Goal: Task Accomplishment & Management: Use online tool/utility

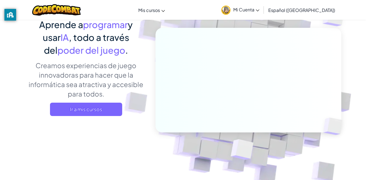
scroll to position [54, 0]
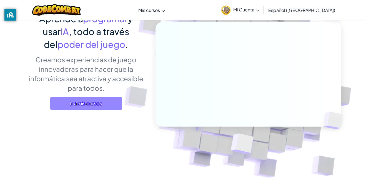
click at [102, 101] on span "Ir a mis cursos" at bounding box center [86, 103] width 72 height 13
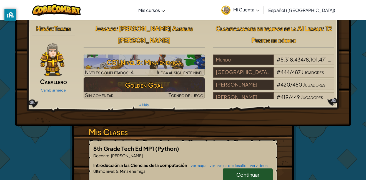
click at [242, 168] on link "Continuar" at bounding box center [248, 174] width 50 height 13
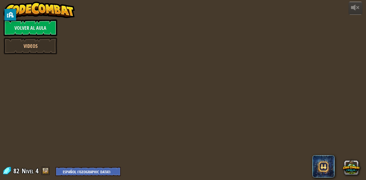
select select "es-419"
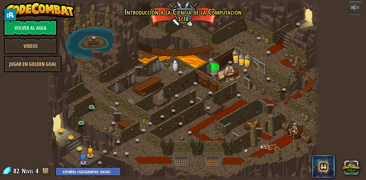
select select "es-419"
click at [93, 147] on img at bounding box center [90, 147] width 6 height 15
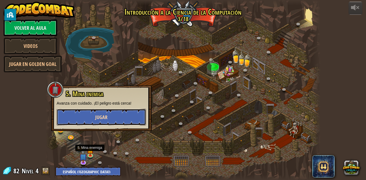
click at [132, 110] on button "Jugar" at bounding box center [101, 117] width 89 height 17
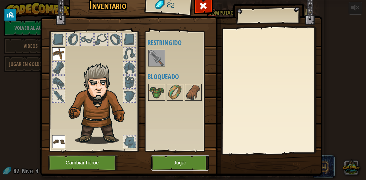
click at [164, 163] on button "Jugar" at bounding box center [180, 162] width 58 height 15
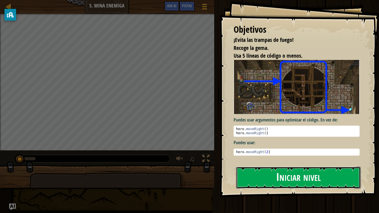
click at [327, 175] on button "Iniciar nivel" at bounding box center [298, 178] width 125 height 22
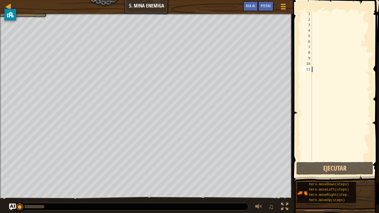
click at [328, 14] on div at bounding box center [341, 91] width 60 height 161
type textarea "m"
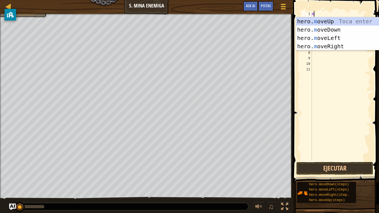
click at [337, 24] on div "hero. m oveUp Toca enter hero. m oveDown Toca enter hero. m oveLeft Toca enter …" at bounding box center [348, 42] width 105 height 50
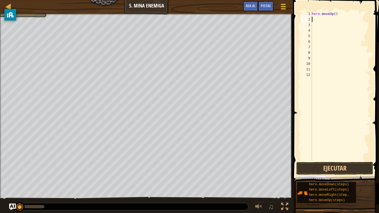
type textarea "m"
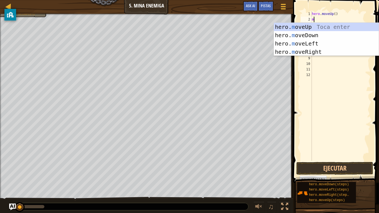
click at [294, 24] on div "hero. m oveUp Toca enter hero. m oveDown Toca enter hero. m oveLeft Toca enter …" at bounding box center [326, 48] width 105 height 50
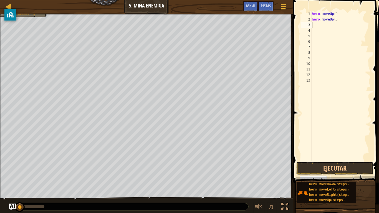
click at [313, 23] on div "hero . moveUp ( ) hero . moveUp ( )" at bounding box center [341, 91] width 60 height 161
type textarea "m"
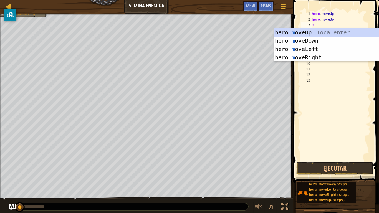
click at [298, 41] on div "hero. m oveUp Toca enter hero. m oveDown Toca enter hero. m oveLeft Toca enter …" at bounding box center [326, 53] width 105 height 50
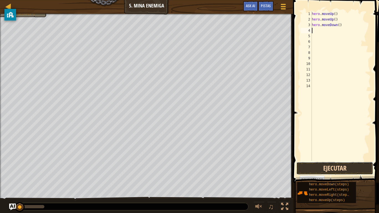
click at [340, 172] on button "Ejecutar" at bounding box center [335, 168] width 77 height 13
click at [344, 171] on button "Ejecutando" at bounding box center [335, 168] width 77 height 13
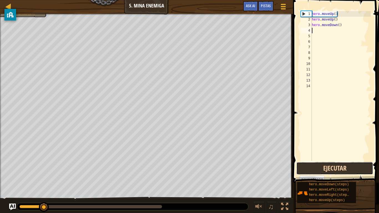
click at [345, 169] on button "Ejecutar" at bounding box center [335, 168] width 77 height 13
click at [307, 13] on div "1" at bounding box center [306, 14] width 11 height 6
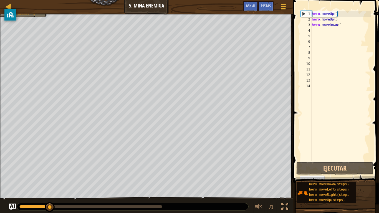
click at [340, 14] on div "hero . moveUp ( ) hero . moveUp ( ) hero . moveDown ( )" at bounding box center [341, 91] width 60 height 161
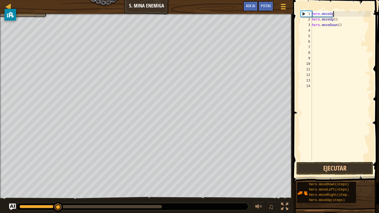
type textarea "h"
click at [338, 21] on div "hero . moveUp ( ) hero . moveDown ( )" at bounding box center [341, 91] width 60 height 161
type textarea "h"
click at [337, 24] on div "hero . moveDown ( )" at bounding box center [341, 91] width 60 height 161
click at [342, 26] on div "hero . moveDown ( )" at bounding box center [341, 91] width 60 height 161
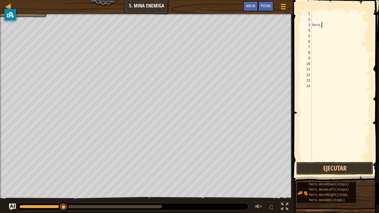
type textarea "h"
click at [314, 14] on div at bounding box center [341, 91] width 60 height 161
type textarea "m"
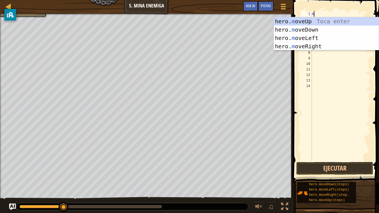
click at [295, 46] on div "hero. m oveUp Toca enter hero. m oveDown Toca enter hero. m oveLeft Toca enter …" at bounding box center [326, 42] width 105 height 50
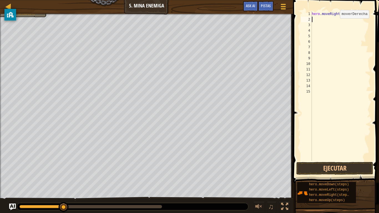
type textarea "m"
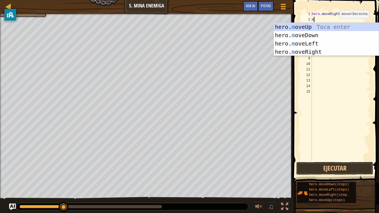
click at [297, 51] on div "hero. m oveUp Toca enter hero. m oveDown Toca enter hero. m oveLeft Toca enter …" at bounding box center [326, 48] width 105 height 50
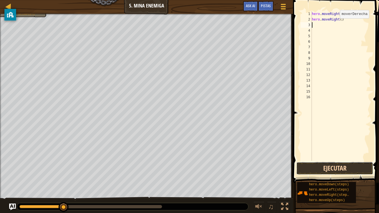
click at [341, 168] on button "Ejecutar" at bounding box center [335, 168] width 77 height 13
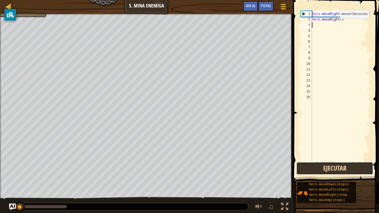
click at [348, 171] on button "Ejecutar" at bounding box center [335, 168] width 77 height 13
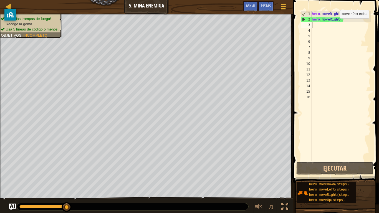
click at [337, 42] on div "hero . moveRight ( ) hero . moveRight ( )" at bounding box center [341, 91] width 60 height 161
click at [347, 11] on div "hero . moveRight ( ) hero . moveRight ( )" at bounding box center [341, 91] width 60 height 161
click at [341, 14] on div "hero . moveRight ( ) hero . moveRight ( )" at bounding box center [341, 91] width 60 height 161
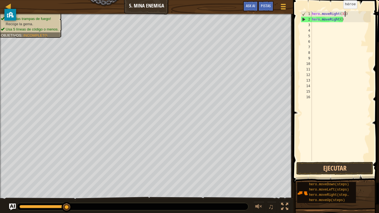
scroll to position [2, 5]
click at [351, 19] on div "hero . moveRight ( 3 ) hero . moveRight ( )" at bounding box center [341, 91] width 60 height 161
type textarea "h"
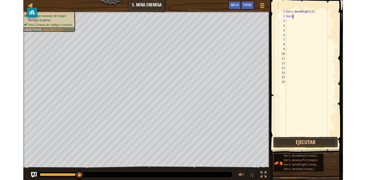
scroll to position [2, 0]
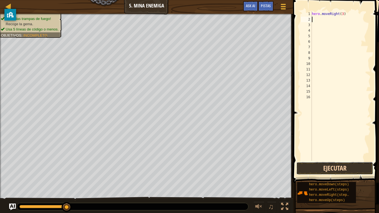
click at [328, 169] on button "Ejecutar" at bounding box center [335, 168] width 77 height 13
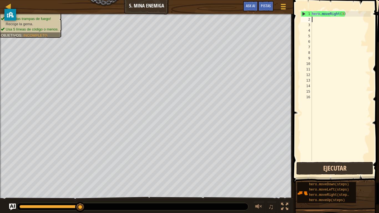
type textarea "m"
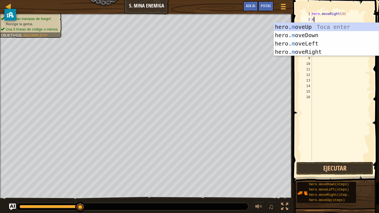
click at [292, 44] on div "hero. m oveUp Toca enter hero. m oveDown Toca enter hero. m oveLeft Toca enter …" at bounding box center [326, 48] width 105 height 50
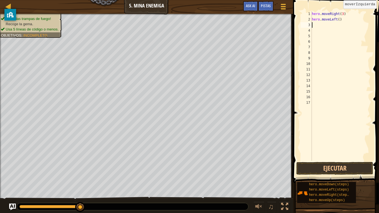
type textarea "m"
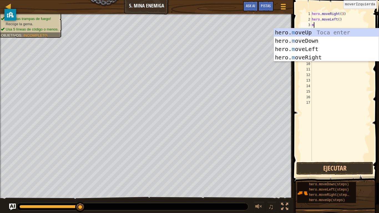
click at [287, 57] on div "hero. m oveUp Toca enter hero. m oveDown Toca enter hero. m oveLeft Toca enter …" at bounding box center [326, 53] width 105 height 50
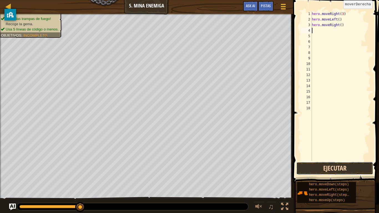
click at [334, 172] on button "Ejecutar" at bounding box center [335, 168] width 77 height 13
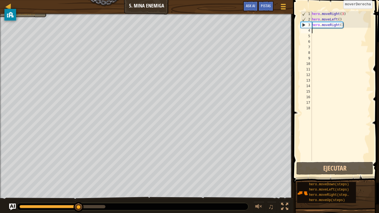
click at [344, 17] on div "hero . moveRight ( 3 ) hero . moveLeft ( ) hero . moveRight ( )" at bounding box center [341, 91] width 60 height 161
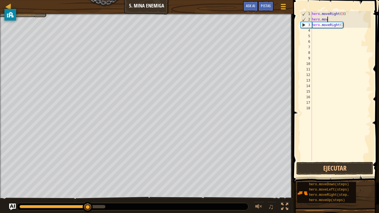
type textarea "h"
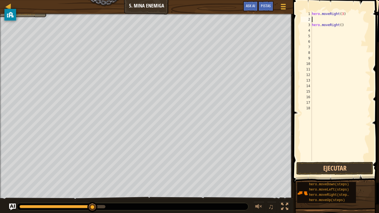
click at [345, 24] on div "hero . moveRight ( 3 ) hero . moveRight ( )" at bounding box center [341, 91] width 60 height 161
type textarea "h"
click at [315, 19] on div "hero . moveRight ( 3 )" at bounding box center [341, 91] width 60 height 161
type textarea "m"
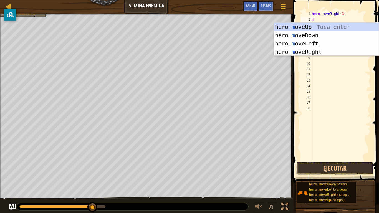
click at [285, 27] on div "hero. m oveUp Toca enter hero. m oveDown Toca enter hero. m oveLeft Toca enter …" at bounding box center [326, 48] width 105 height 50
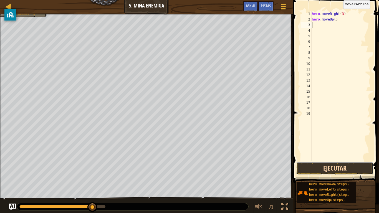
click at [341, 167] on button "Ejecutar" at bounding box center [335, 168] width 77 height 13
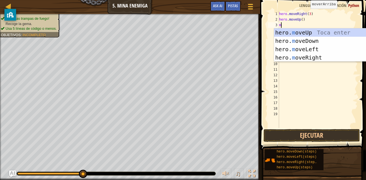
type textarea "m"
click at [310, 58] on div "hero. m oveUp Toca enter hero. m oveDown Toca enter hero. m oveLeft Toca enter …" at bounding box center [326, 53] width 105 height 50
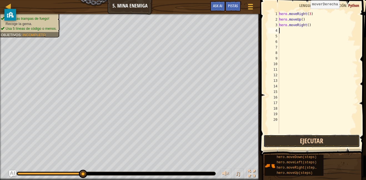
click at [317, 139] on button "Ejecutar" at bounding box center [311, 140] width 96 height 13
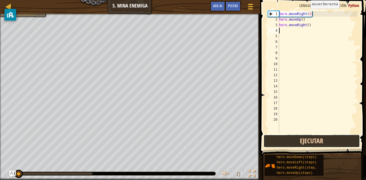
click at [316, 139] on button "Ejecutar" at bounding box center [311, 140] width 96 height 13
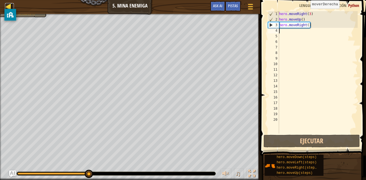
click at [10, 3] on div at bounding box center [8, 6] width 7 height 7
select select "es-419"
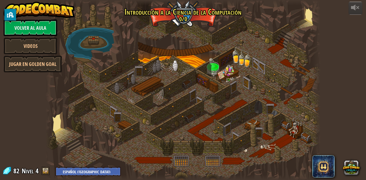
select select "es-419"
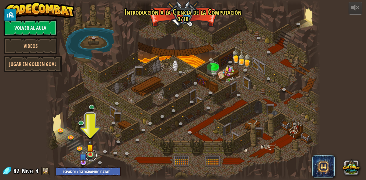
click at [94, 152] on link at bounding box center [91, 154] width 11 height 11
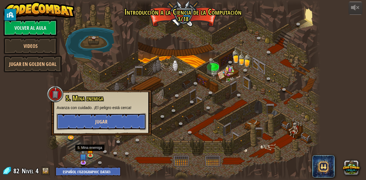
click at [90, 123] on button "Jugar" at bounding box center [101, 121] width 89 height 17
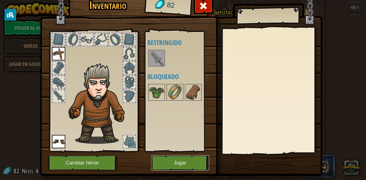
click at [176, 158] on button "Jugar" at bounding box center [180, 162] width 58 height 15
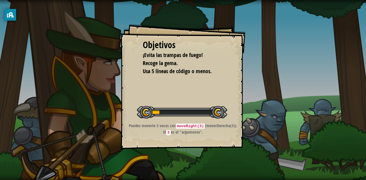
click at [178, 165] on div "Objetivos ¡Evita las trampas de fuego! Recoge la [PERSON_NAME]. Usa 5 líneas de…" at bounding box center [183, 90] width 366 height 180
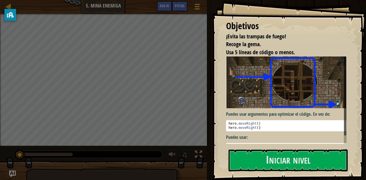
click at [325, 110] on div "Puedes usar argumentos para optimizar el código. En vez de: hero . moveRight ( …" at bounding box center [286, 103] width 121 height 94
click at [318, 139] on p "Puedes usar:" at bounding box center [286, 137] width 121 height 6
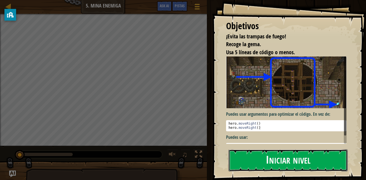
click at [311, 154] on button "Iniciar nivel" at bounding box center [288, 160] width 119 height 22
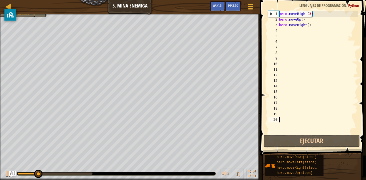
click at [282, 31] on div "hero . moveRight ( 3 ) hero . moveUp ( ) hero . moveRight ( )" at bounding box center [318, 77] width 80 height 133
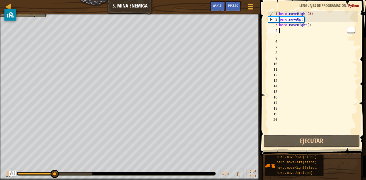
type textarea "m"
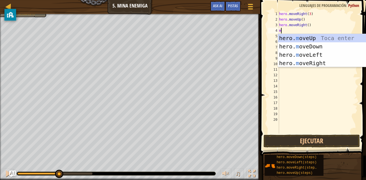
click at [294, 44] on div "hero. m oveUp Toca enter hero. m oveDown Toca enter hero. m oveLeft Toca enter …" at bounding box center [330, 59] width 105 height 50
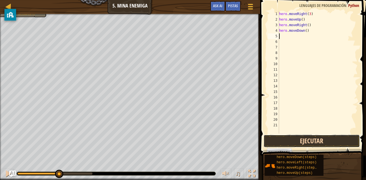
click at [334, 139] on button "Ejecutar" at bounding box center [311, 140] width 96 height 13
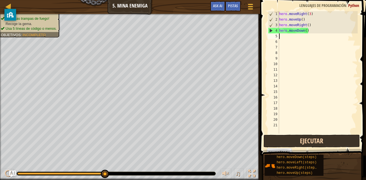
type textarea "m"
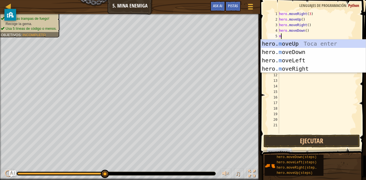
click at [279, 54] on div "hero. m oveUp Toca enter hero. m oveDown Toca enter hero. m oveLeft Toca enter …" at bounding box center [313, 64] width 105 height 50
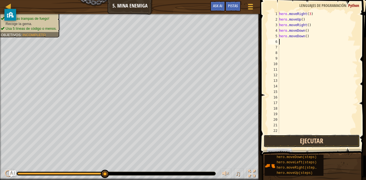
click at [319, 142] on button "Ejecutar" at bounding box center [311, 140] width 96 height 13
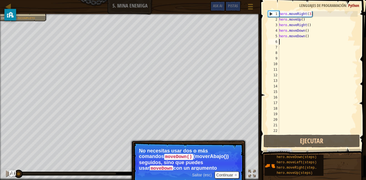
click at [324, 133] on div "hero . moveRight ( 3 ) hero . moveUp ( ) hero . moveRight ( ) hero . moveDown (…" at bounding box center [318, 77] width 80 height 133
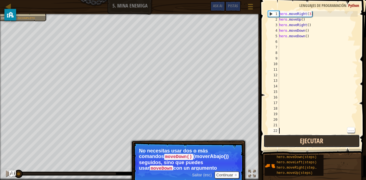
click at [328, 136] on button "Ejecutar" at bounding box center [311, 140] width 96 height 13
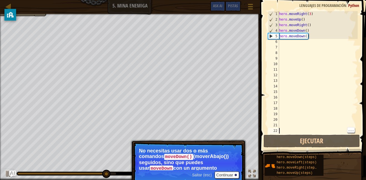
click at [283, 44] on div "hero . moveRight ( 3 ) hero . moveUp ( ) hero . moveRight ( ) hero . moveDown (…" at bounding box center [318, 77] width 80 height 133
type textarea "m"
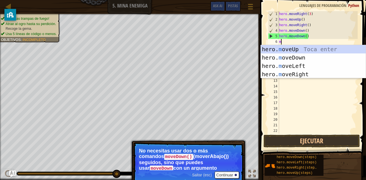
click at [282, 57] on div "hero. m oveUp Toca enter hero. m oveDown Toca enter hero. m oveLeft Toca enter …" at bounding box center [313, 70] width 105 height 50
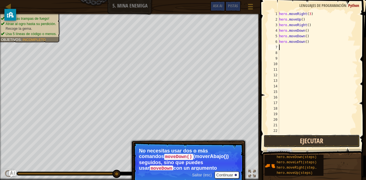
click at [324, 137] on button "Ejecutar" at bounding box center [311, 140] width 96 height 13
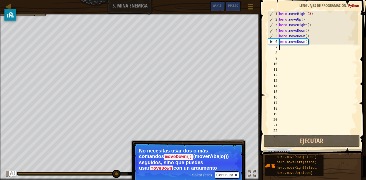
click at [225, 167] on p "No necesitas usar dos o más comandos moveDown() (moverAbajo()) seguidos, sino q…" at bounding box center [188, 159] width 99 height 22
click at [227, 173] on button "Continuar" at bounding box center [227, 174] width 24 height 7
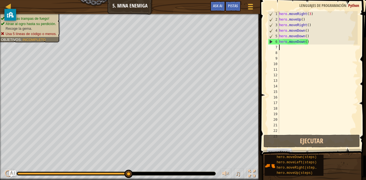
type textarea "m"
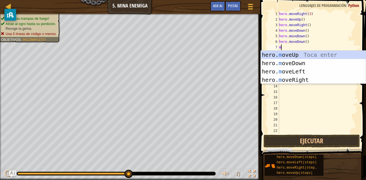
click at [273, 56] on div "hero. m oveUp Toca enter hero. m oveDown Toca enter hero. m oveLeft Toca enter …" at bounding box center [313, 76] width 105 height 50
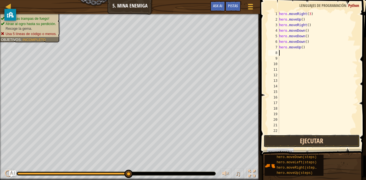
click at [318, 138] on button "Ejecutar" at bounding box center [311, 140] width 96 height 13
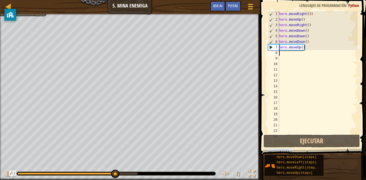
click at [306, 44] on div "hero . moveRight ( 3 ) hero . moveUp ( ) hero . moveRight ( ) hero . moveDown (…" at bounding box center [318, 77] width 80 height 133
click at [305, 48] on div "hero . moveRight ( 3 ) hero . moveUp ( ) hero . moveRight ( ) hero . moveDown (…" at bounding box center [318, 77] width 80 height 133
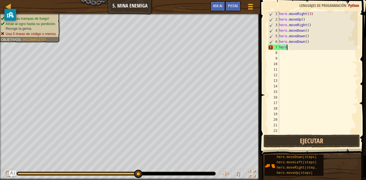
type textarea "h"
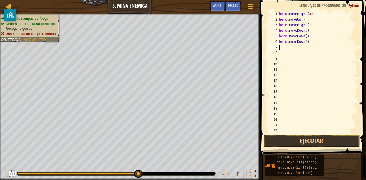
type textarea "m"
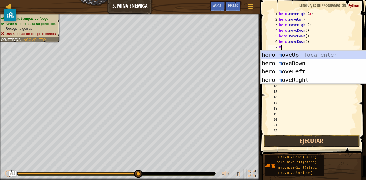
click at [275, 80] on div "hero. m oveUp Toca enter hero. m oveDown Toca enter hero. m oveLeft Toca enter …" at bounding box center [313, 76] width 105 height 50
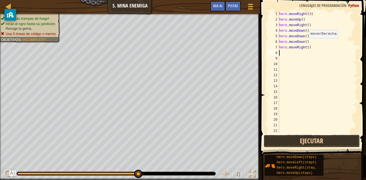
click at [318, 139] on button "Ejecutar" at bounding box center [311, 140] width 96 height 13
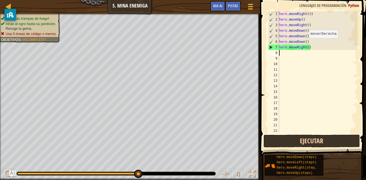
type textarea "m"
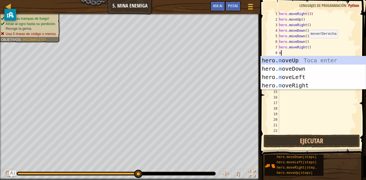
click at [282, 84] on div "hero. m oveUp Toca enter hero. m oveDown Toca enter hero. m oveLeft Toca enter …" at bounding box center [313, 81] width 105 height 50
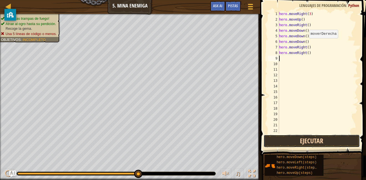
click at [313, 138] on button "Ejecutar" at bounding box center [311, 140] width 96 height 13
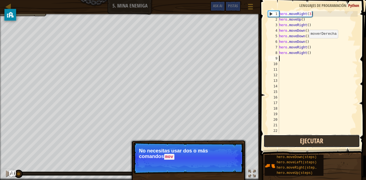
click at [327, 138] on button "Ejecutar" at bounding box center [311, 140] width 96 height 13
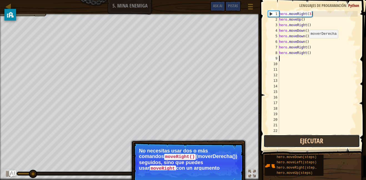
click at [324, 144] on button "Ejecutar" at bounding box center [311, 140] width 96 height 13
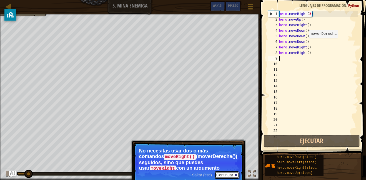
click at [225, 172] on button "Continuar" at bounding box center [227, 174] width 24 height 7
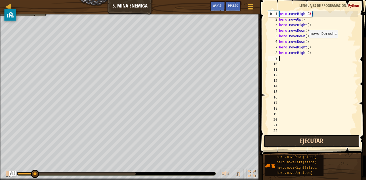
click at [324, 137] on button "Ejecutar" at bounding box center [311, 140] width 96 height 13
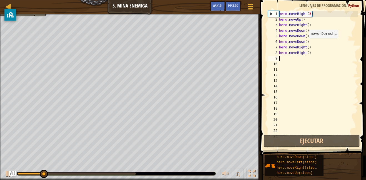
click at [36, 11] on div "Mapa Introducción a las Ciencias de la computación 5. Mina enemiga Menú del Jue…" at bounding box center [130, 7] width 260 height 14
click at [32, 14] on div at bounding box center [130, 14] width 260 height 1
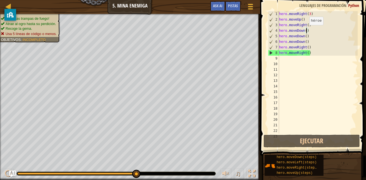
click at [306, 31] on div "hero . moveRight ( 3 ) hero . moveUp ( ) hero . moveRight ( ) hero . moveDown (…" at bounding box center [318, 77] width 80 height 133
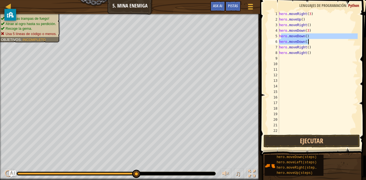
drag, startPoint x: 280, startPoint y: 36, endPoint x: 310, endPoint y: 41, distance: 29.9
click at [310, 41] on div "hero . moveRight ( 3 ) hero . moveUp ( ) hero . moveRight ( ) hero . moveDown (…" at bounding box center [318, 77] width 80 height 133
type textarea "h"
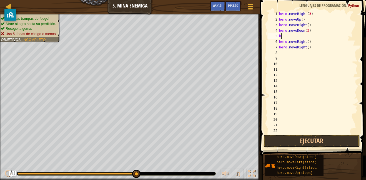
scroll to position [2, 0]
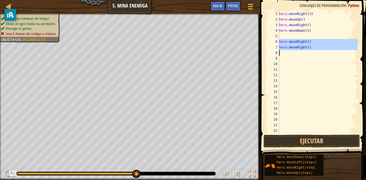
drag, startPoint x: 279, startPoint y: 42, endPoint x: 316, endPoint y: 50, distance: 37.5
click at [316, 50] on div "hero . moveRight ( 3 ) hero . moveUp ( ) hero . moveRight ( ) hero . moveDown (…" at bounding box center [318, 77] width 80 height 133
type textarea "hero.moveRight()"
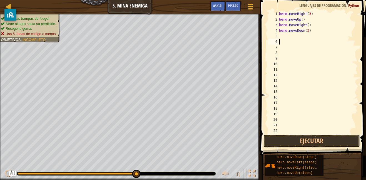
click at [285, 36] on div "hero . moveRight ( 3 ) hero . moveUp ( ) hero . moveRight ( ) hero . moveDown (…" at bounding box center [318, 77] width 80 height 133
type textarea "m"
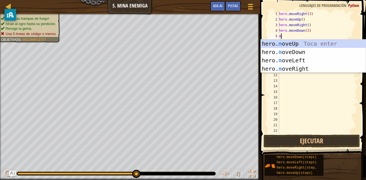
click at [281, 68] on div "hero. m oveUp Toca enter hero. m oveDown Toca enter hero. m oveLeft Toca enter …" at bounding box center [313, 64] width 105 height 50
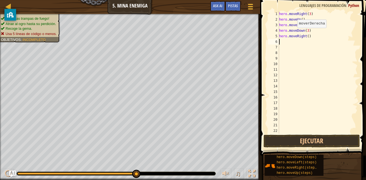
click at [310, 33] on div "hero . moveRight ( 3 ) hero . moveUp ( ) hero . moveRight ( ) hero . moveDown (…" at bounding box center [318, 77] width 80 height 133
click at [307, 33] on div "hero . moveRight ( 3 ) hero . moveUp ( ) hero . moveRight ( ) hero . moveDown (…" at bounding box center [318, 77] width 80 height 133
click at [309, 36] on div "hero . moveRight ( 3 ) hero . moveUp ( ) hero . moveRight ( ) hero . moveDown (…" at bounding box center [318, 77] width 80 height 133
click at [308, 33] on div "hero . moveRight ( 3 ) hero . moveUp ( ) hero . moveRight ( ) hero . moveDown (…" at bounding box center [318, 77] width 80 height 133
click at [309, 37] on div "hero . moveRight ( 3 ) hero . moveUp ( ) hero . moveRight ( ) hero . moveDown (…" at bounding box center [318, 77] width 80 height 133
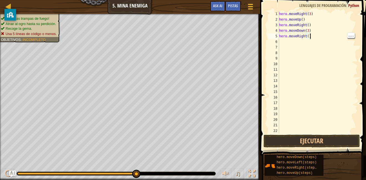
click at [307, 39] on div "hero . moveRight ( 3 ) hero . moveUp ( ) hero . moveRight ( ) hero . moveDown (…" at bounding box center [318, 77] width 80 height 133
click at [309, 36] on div "hero . moveRight ( 3 ) hero . moveUp ( ) hero . moveRight ( ) hero . moveDown (…" at bounding box center [318, 77] width 80 height 133
type textarea "hero.moveRight(2)"
click at [330, 137] on button "Ejecutar" at bounding box center [311, 140] width 96 height 13
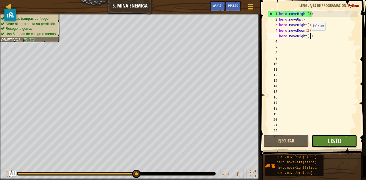
click at [328, 138] on span "Listo" at bounding box center [334, 140] width 14 height 9
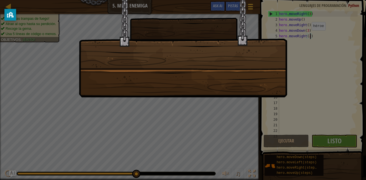
click at [263, 67] on div at bounding box center [183, 48] width 208 height 97
click at [206, 74] on div at bounding box center [183, 48] width 208 height 97
